Goal: Task Accomplishment & Management: Manage account settings

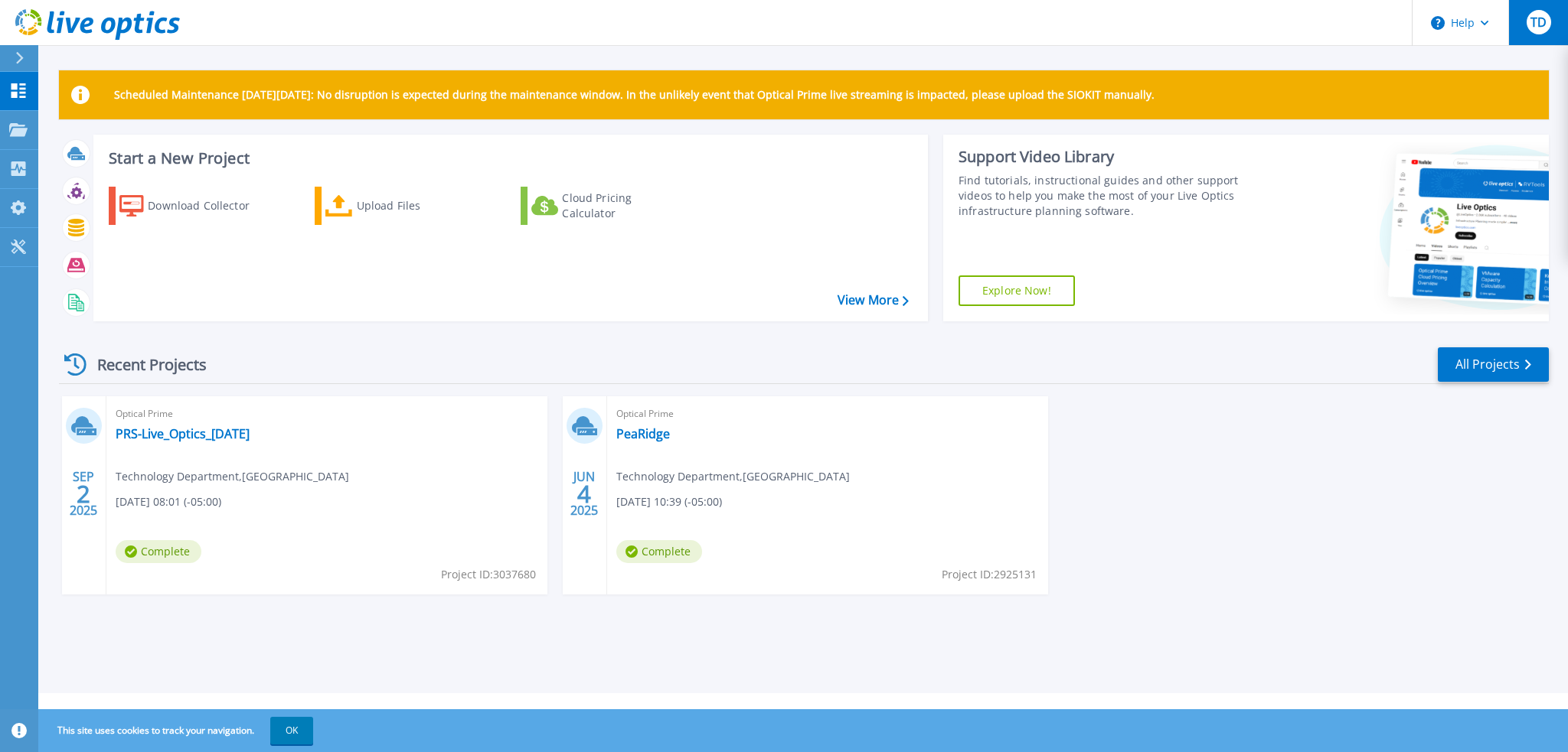
click at [1543, 27] on span "TD" at bounding box center [1539, 22] width 16 height 12
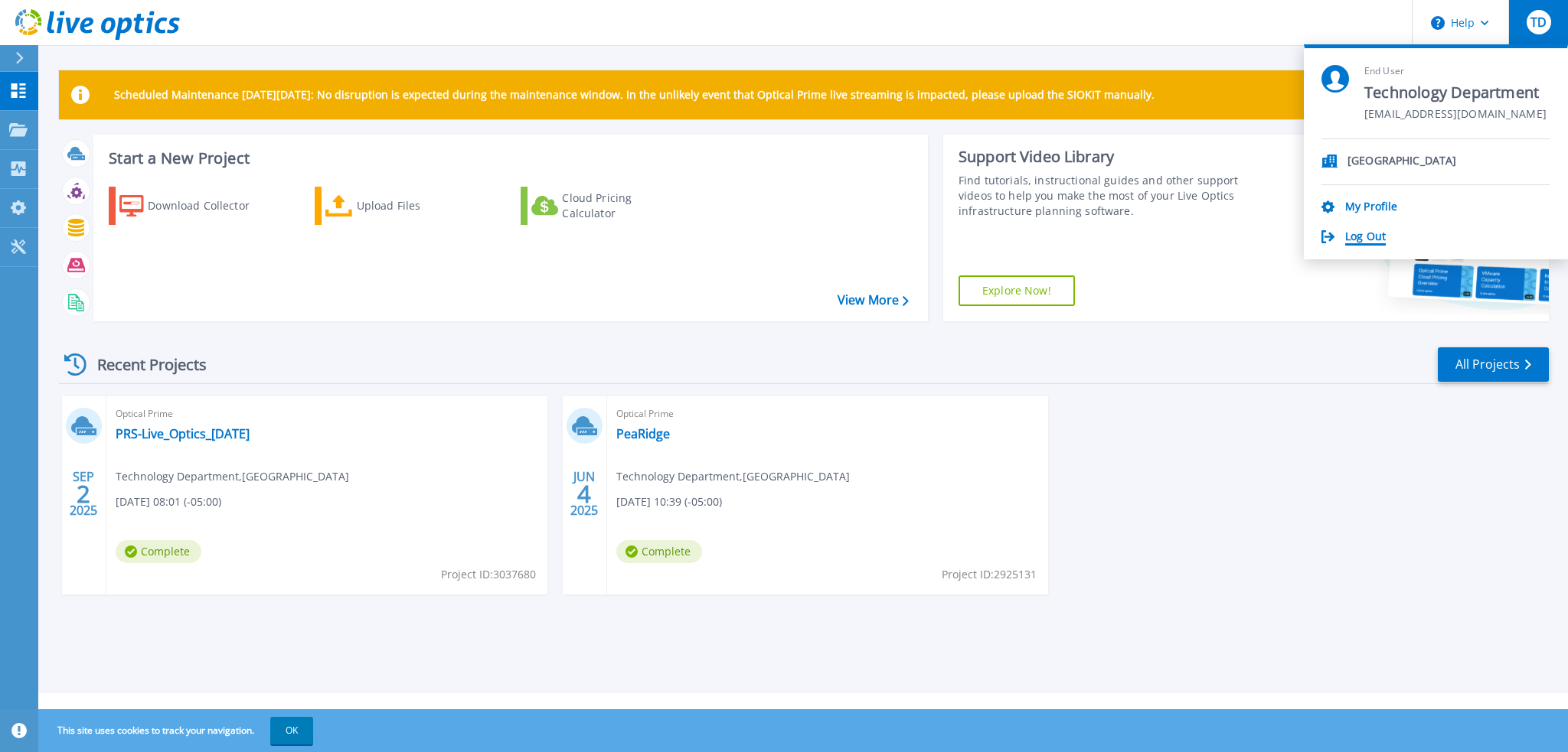
click at [1366, 237] on link "Log Out" at bounding box center [1366, 238] width 41 height 15
